Goal: Find contact information: Find contact information

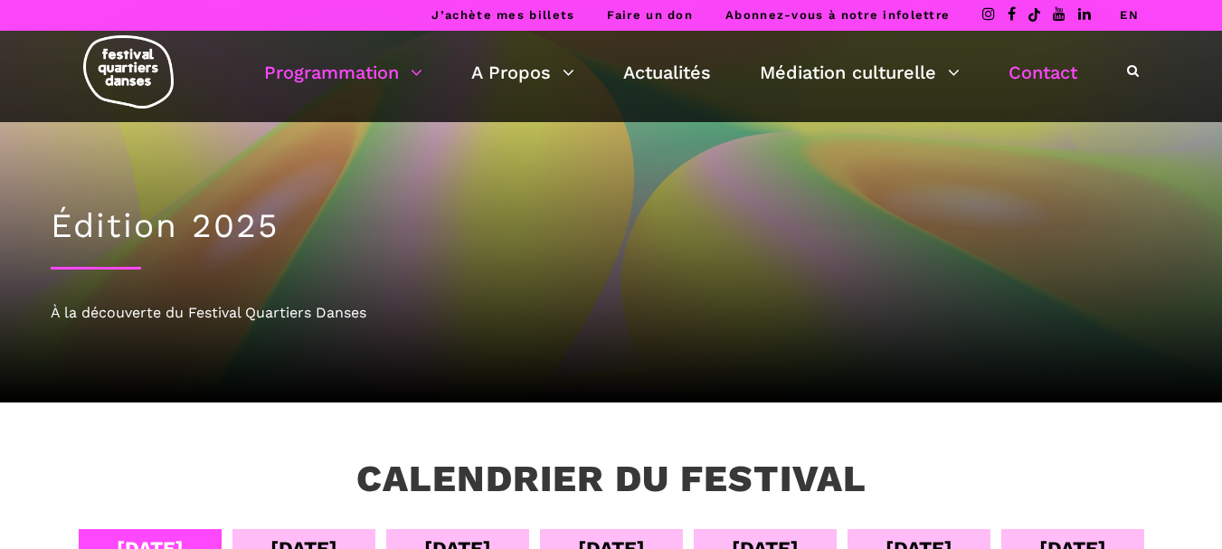
click at [1037, 74] on link "Contact" at bounding box center [1042, 72] width 69 height 31
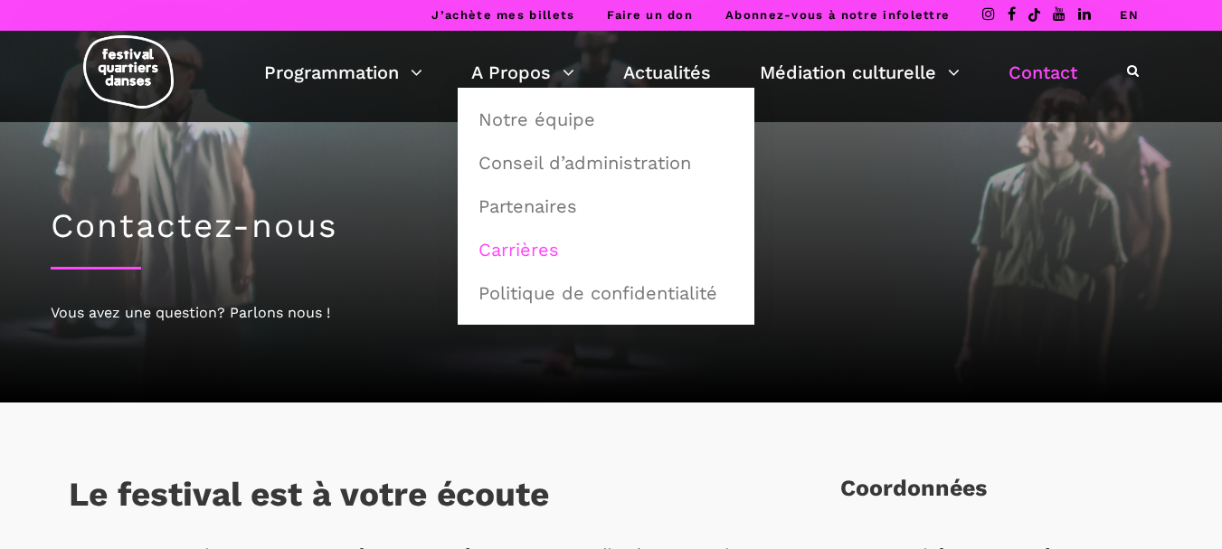
click at [537, 238] on link "Carrières" at bounding box center [605, 250] width 277 height 42
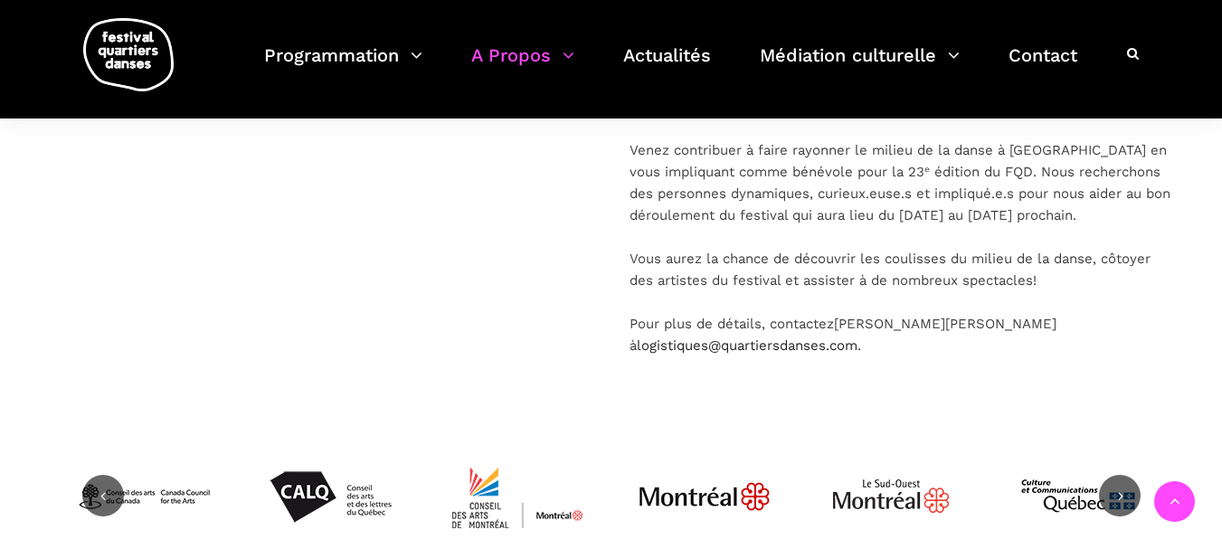
scroll to position [452, 0]
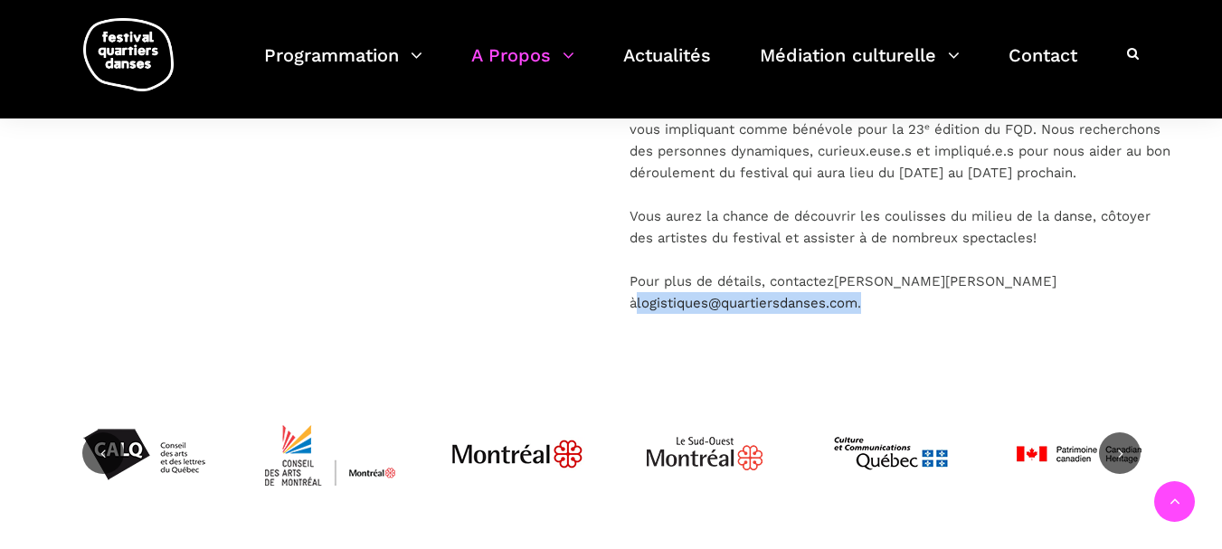
drag, startPoint x: 661, startPoint y: 303, endPoint x: 968, endPoint y: 284, distance: 308.0
click at [968, 284] on p "Venez contribuer à faire rayonner le milieu de la danse à [GEOGRAPHIC_DATA] en …" at bounding box center [900, 205] width 542 height 217
copy p "logistiques@quartiersdanses. com ."
click at [538, 258] on div "Postes permanents Le Festival Quartiers Danses ne recrute pas actuellement, mai…" at bounding box center [322, 170] width 579 height 377
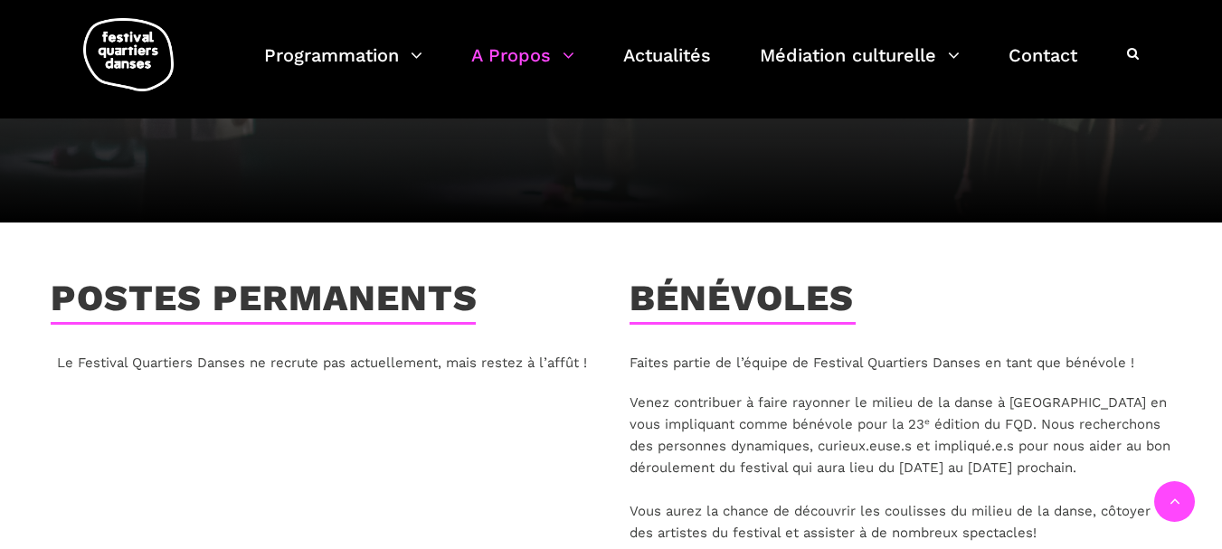
scroll to position [0, 0]
